Goal: Transaction & Acquisition: Purchase product/service

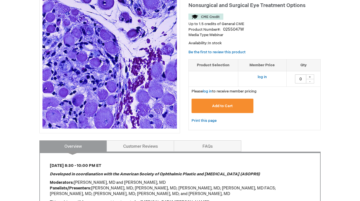
scroll to position [81, 0]
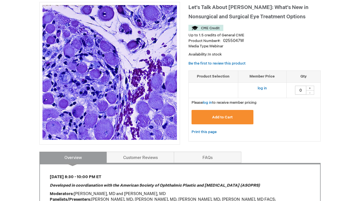
click at [263, 85] on td "log in" at bounding box center [262, 89] width 48 height 15
click at [263, 87] on link "log in" at bounding box center [262, 88] width 9 height 5
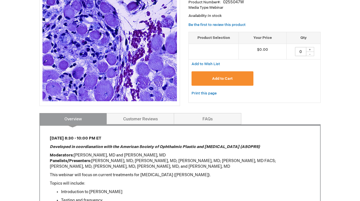
scroll to position [120, 0]
click at [236, 81] on button "Add to Cart" at bounding box center [223, 78] width 62 height 14
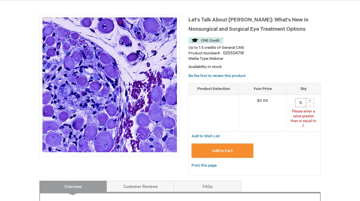
scroll to position [66, 0]
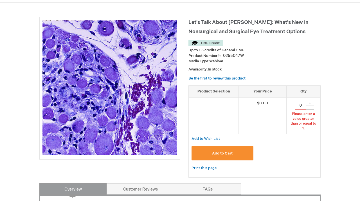
click at [310, 101] on div "+" at bounding box center [310, 102] width 8 height 5
type input "1"
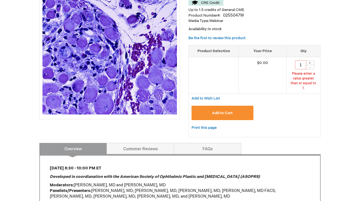
scroll to position [92, 0]
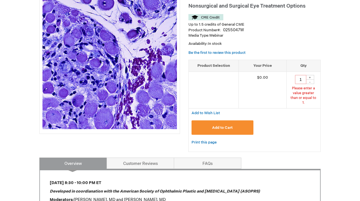
click at [245, 120] on button "Add to Cart" at bounding box center [223, 127] width 62 height 14
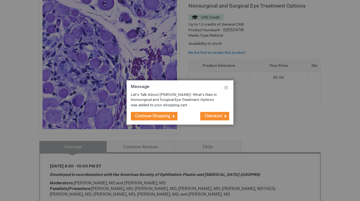
click at [227, 115] on button "Checkout" at bounding box center [214, 116] width 29 height 8
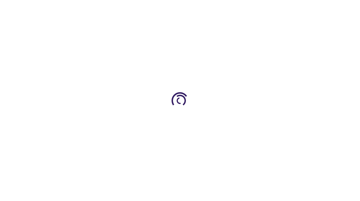
select select "US"
select select "12"
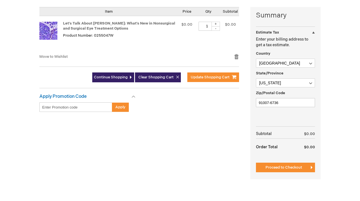
scroll to position [136, 0]
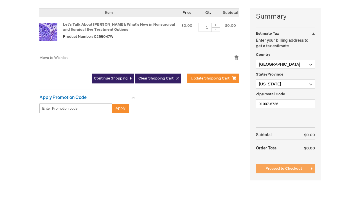
click at [275, 168] on span "Proceed to Checkout" at bounding box center [284, 168] width 37 height 5
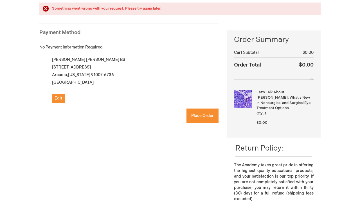
scroll to position [73, 0]
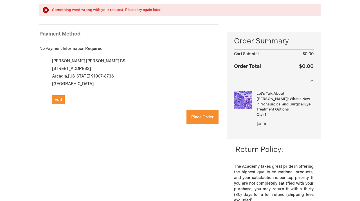
checkbox input "true"
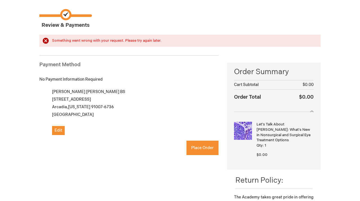
scroll to position [30, 0]
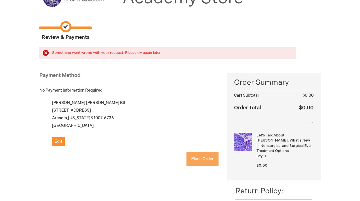
click at [204, 161] on button "Place Order" at bounding box center [202, 158] width 32 height 14
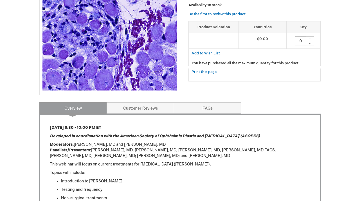
scroll to position [168, 0]
